Goal: Task Accomplishment & Management: Manage account settings

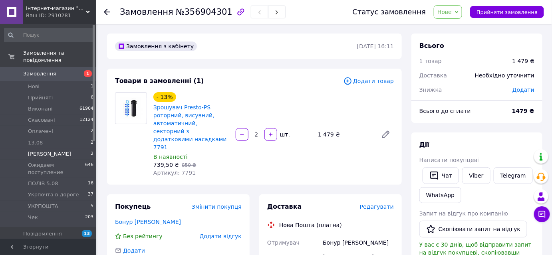
click at [40, 151] on span "[PERSON_NAME]" at bounding box center [49, 154] width 43 height 7
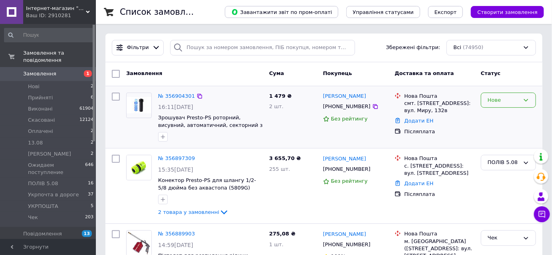
click at [508, 98] on div "Нове" at bounding box center [504, 100] width 32 height 8
click at [498, 119] on li "ПОЛІВ 5.08" at bounding box center [508, 126] width 54 height 15
click at [34, 151] on span "[PERSON_NAME]" at bounding box center [49, 154] width 43 height 7
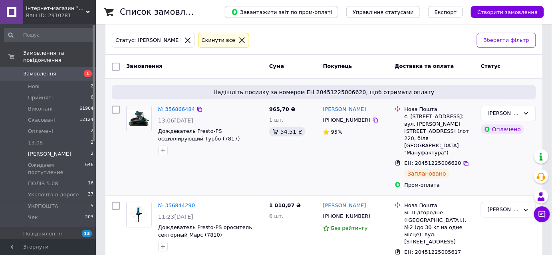
scroll to position [45, 0]
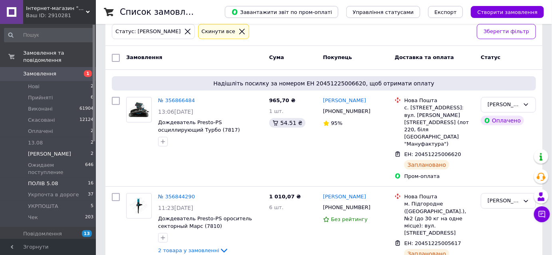
click at [38, 180] on span "ПОЛІВ 5.08" at bounding box center [43, 183] width 30 height 7
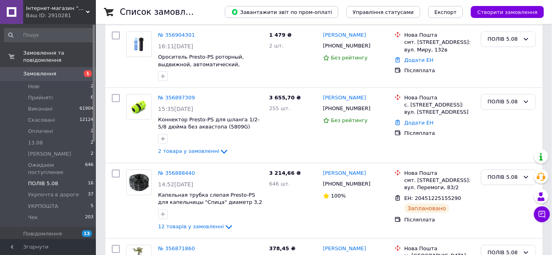
scroll to position [1122, 0]
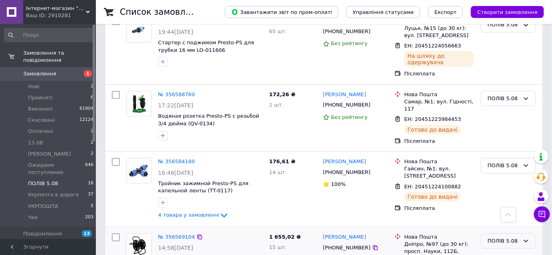
click at [493, 237] on div "ПОЛІВ 5.08" at bounding box center [504, 241] width 32 height 8
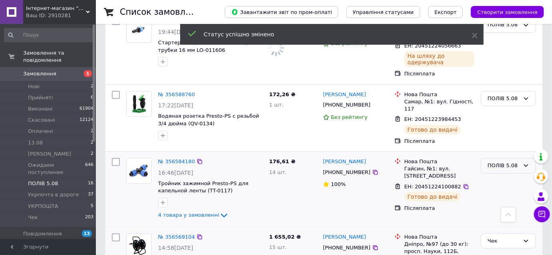
click at [500, 162] on div "ПОЛІВ 5.08" at bounding box center [504, 166] width 32 height 8
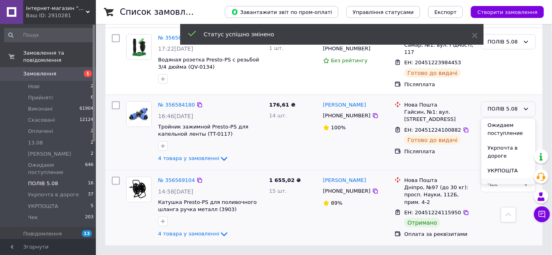
click at [506, 179] on li "Чек" at bounding box center [508, 186] width 54 height 15
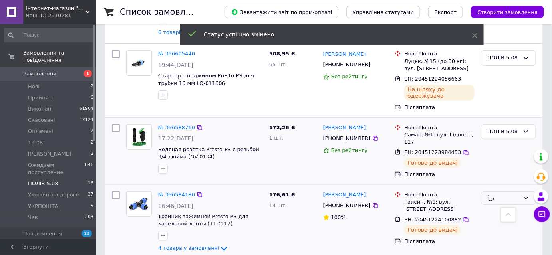
scroll to position [986, 0]
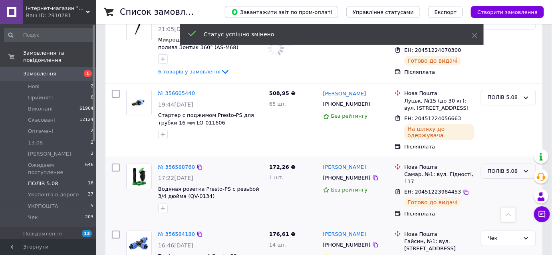
click at [505, 167] on div "ПОЛІВ 5.08" at bounding box center [504, 171] width 32 height 8
click at [498, 240] on li "Чек" at bounding box center [508, 247] width 54 height 15
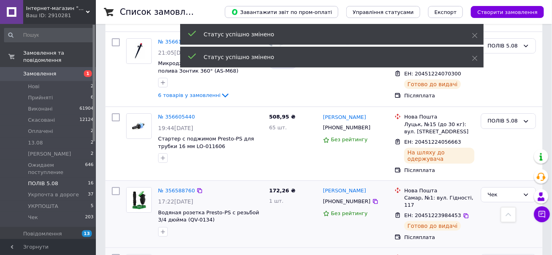
scroll to position [950, 0]
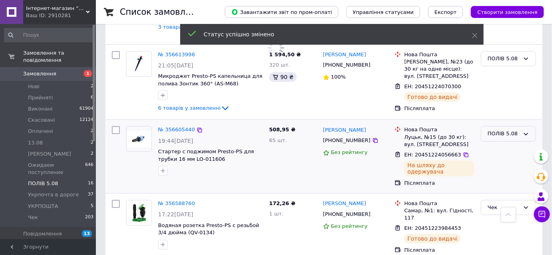
click at [505, 130] on div "ПОЛІВ 5.08" at bounding box center [504, 134] width 32 height 8
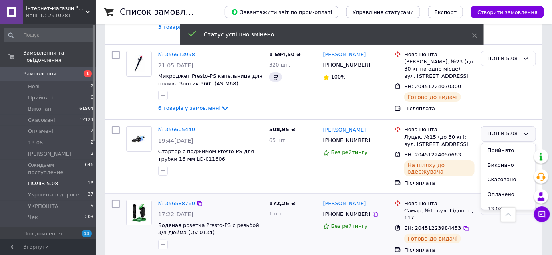
scroll to position [96, 0]
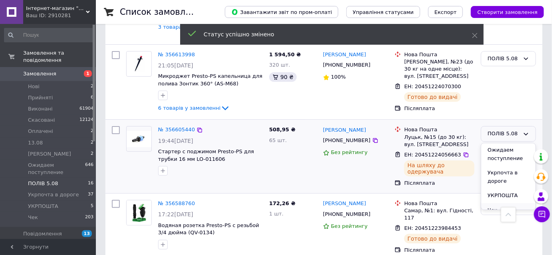
click at [495, 203] on li "Чек" at bounding box center [508, 210] width 54 height 15
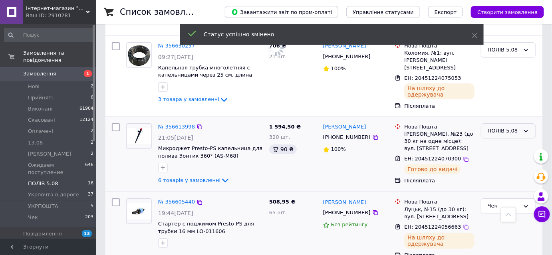
click at [502, 127] on div "ПОЛІВ 5.08" at bounding box center [504, 131] width 32 height 8
click at [502, 201] on li "Чек" at bounding box center [508, 208] width 54 height 15
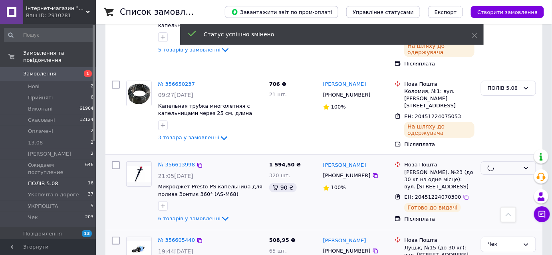
scroll to position [867, 0]
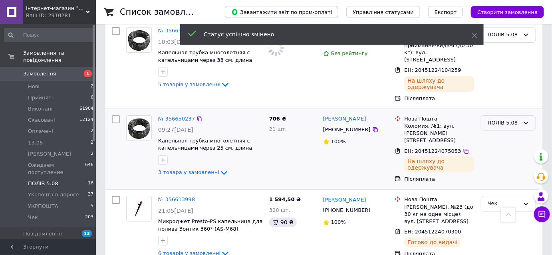
click at [504, 119] on div "ПОЛІВ 5.08" at bounding box center [504, 123] width 32 height 8
click at [502, 193] on li "Чек" at bounding box center [508, 200] width 54 height 15
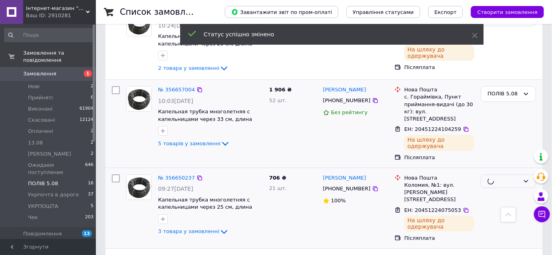
scroll to position [758, 0]
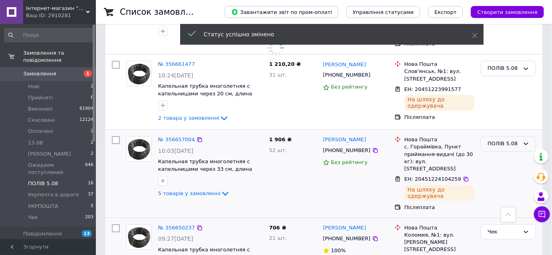
click at [500, 140] on div "ПОЛІВ 5.08" at bounding box center [504, 144] width 32 height 8
click at [496, 214] on li "Чек" at bounding box center [508, 221] width 54 height 15
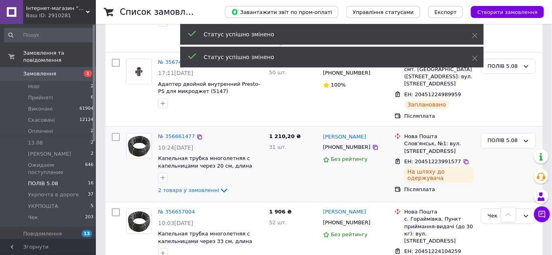
scroll to position [686, 0]
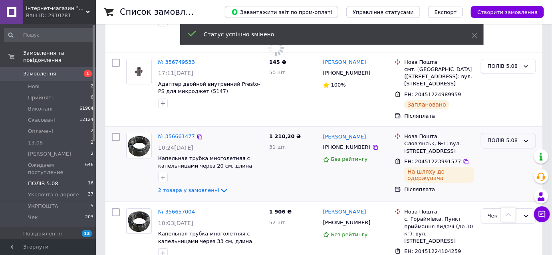
click at [504, 137] on div "ПОЛІВ 5.08" at bounding box center [504, 141] width 32 height 8
click at [498, 210] on li "Чек" at bounding box center [508, 217] width 54 height 15
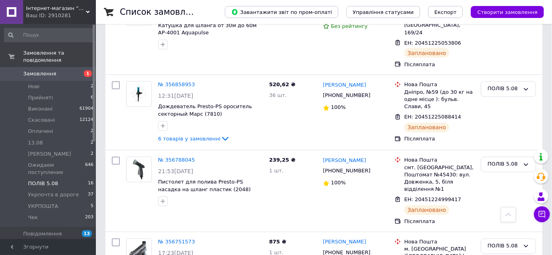
scroll to position [395, 0]
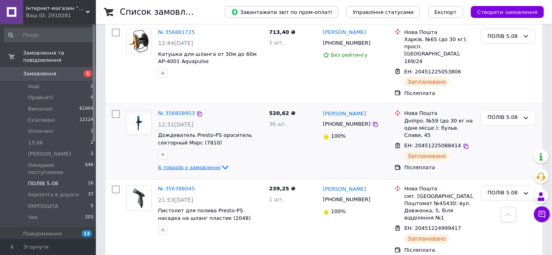
click at [182, 165] on span "6 товарів у замовленні" at bounding box center [189, 168] width 62 height 6
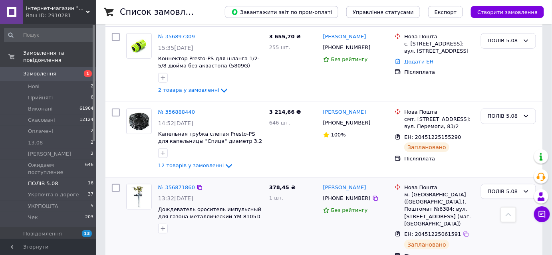
scroll to position [141, 0]
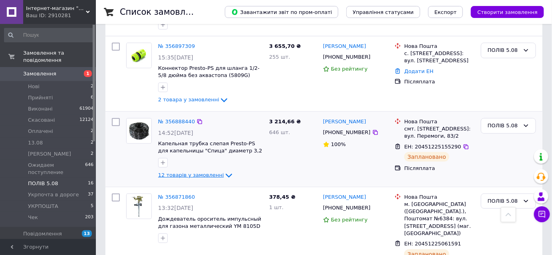
click at [187, 173] on span "12 товарів у замовленні" at bounding box center [191, 176] width 66 height 6
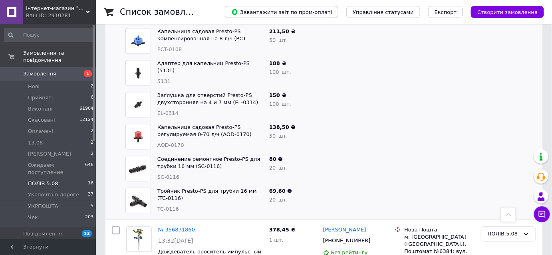
scroll to position [504, 0]
